Goal: Transaction & Acquisition: Register for event/course

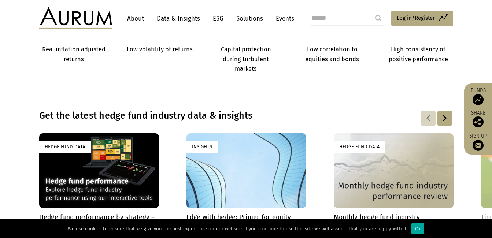
scroll to position [477, 0]
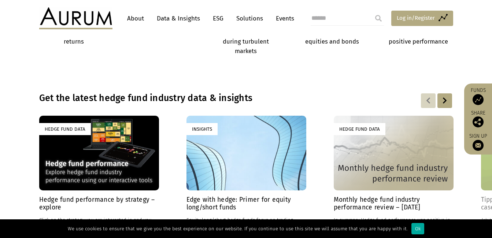
click at [402, 16] on span "Log in/Register" at bounding box center [416, 18] width 38 height 9
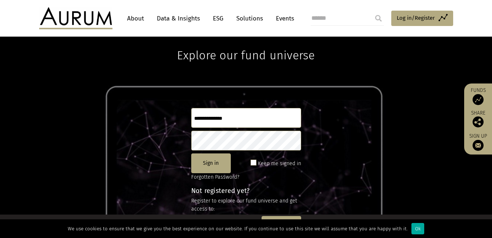
scroll to position [37, 0]
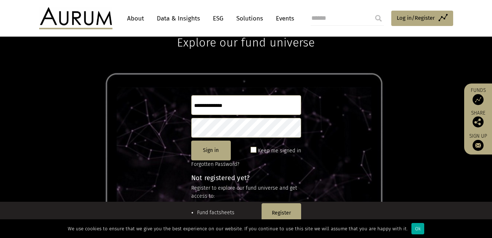
click at [199, 106] on input "text" at bounding box center [246, 105] width 110 height 20
drag, startPoint x: 201, startPoint y: 107, endPoint x: 195, endPoint y: 105, distance: 6.1
click at [195, 105] on input "text" at bounding box center [246, 105] width 110 height 20
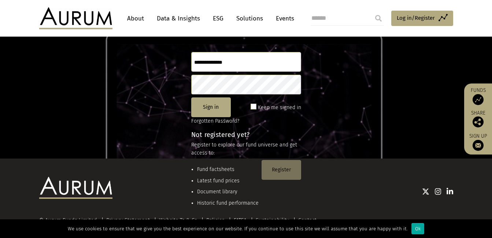
scroll to position [100, 0]
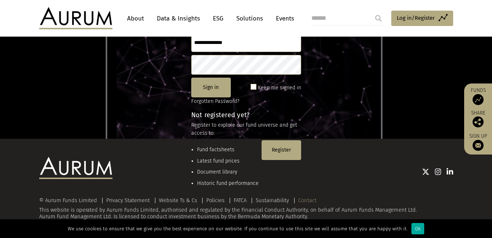
click at [305, 201] on link "Contact" at bounding box center [307, 200] width 18 height 7
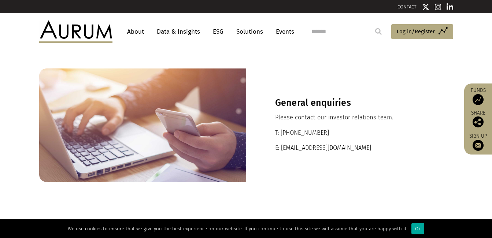
click at [133, 29] on link "About" at bounding box center [136, 32] width 24 height 14
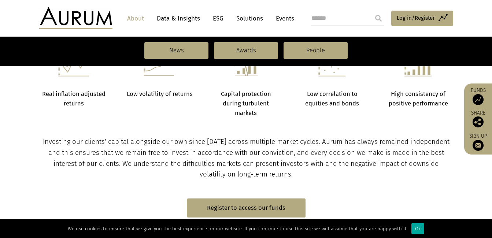
scroll to position [367, 0]
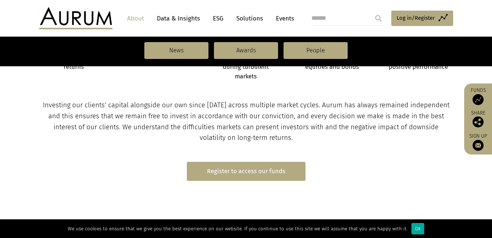
click at [249, 170] on link "Register to access our funds" at bounding box center [246, 171] width 119 height 19
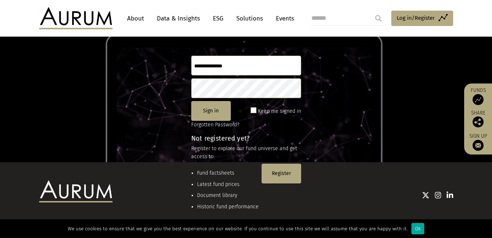
scroll to position [63, 0]
